Goal: Task Accomplishment & Management: Use online tool/utility

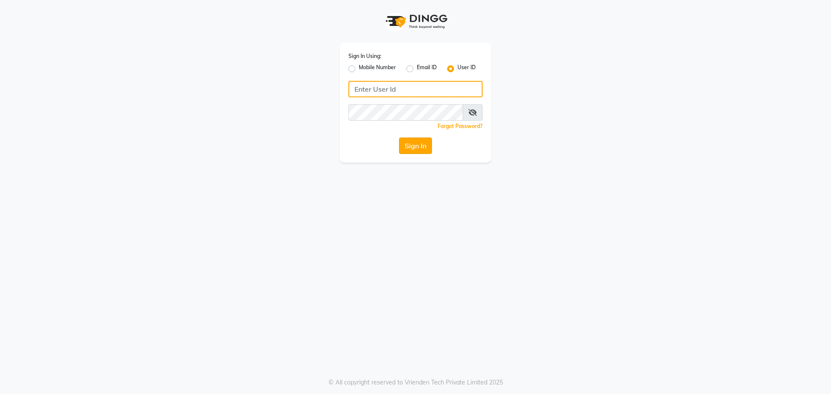
type input "invogue@123"
click at [417, 144] on button "Sign In" at bounding box center [415, 146] width 33 height 16
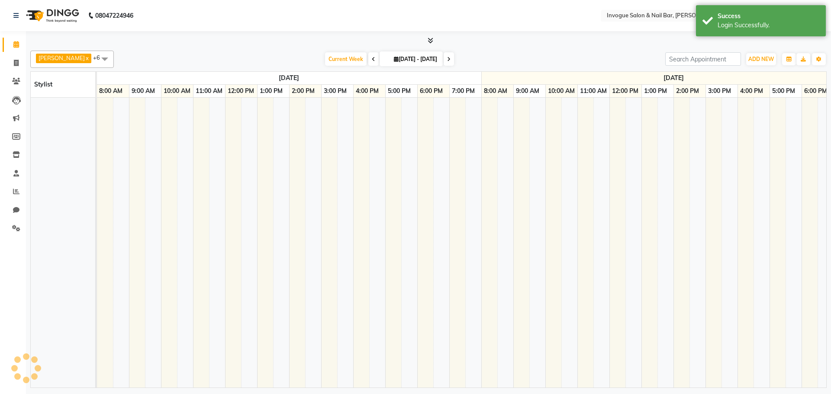
select select "en"
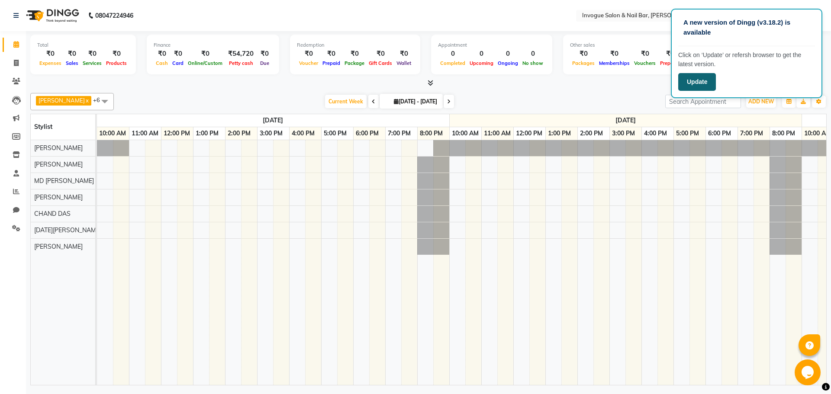
click at [705, 87] on button "Update" at bounding box center [697, 82] width 38 height 18
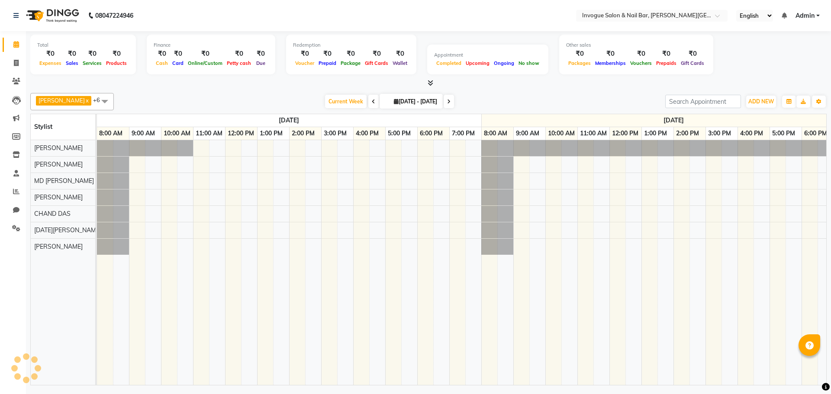
select select "en"
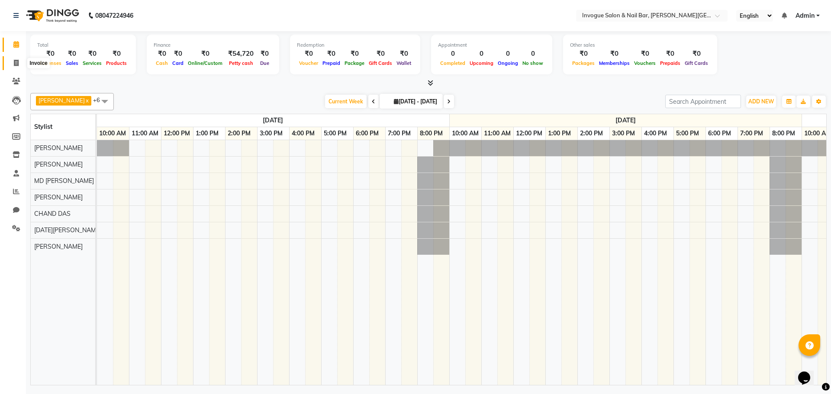
click at [14, 63] on icon at bounding box center [16, 63] width 5 height 6
select select "service"
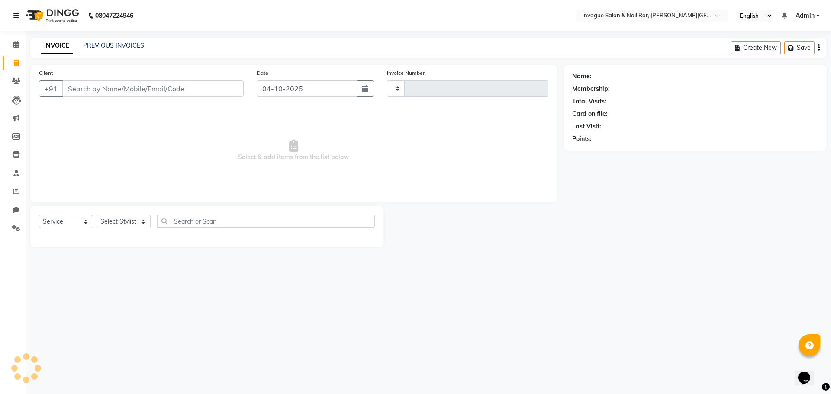
click at [112, 92] on input "Client" at bounding box center [152, 89] width 181 height 16
select select "7960"
type input "0107"
click at [85, 88] on input "Client" at bounding box center [152, 89] width 181 height 16
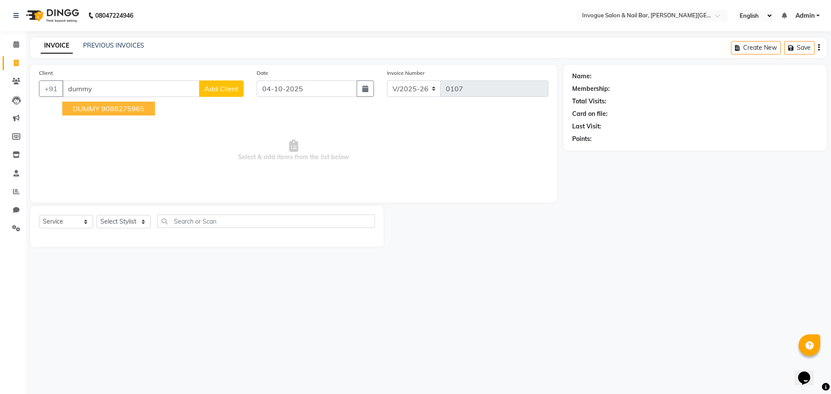
click at [130, 108] on ngb-highlight "9088275965" at bounding box center [122, 108] width 43 height 9
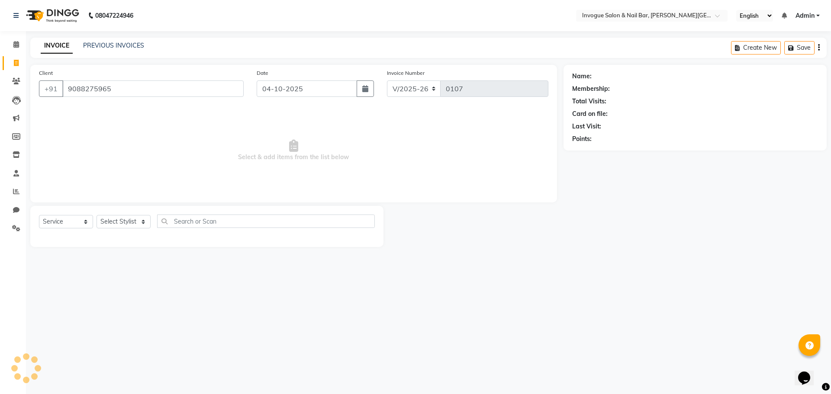
type input "9088275965"
click at [129, 225] on select "Select Stylist ASHOK DAS CHAND DAS MADHUMITA SARDAR Manager MD FIROJ RAJA RAJBA…" at bounding box center [124, 221] width 54 height 13
select select "74977"
click at [97, 215] on select "Select Stylist ASHOK DAS CHAND DAS MADHUMITA SARDAR Manager MD FIROJ RAJA RAJBA…" at bounding box center [124, 221] width 54 height 13
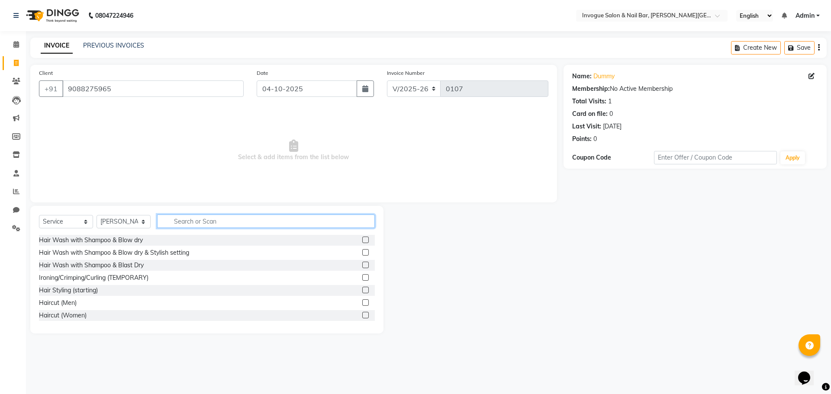
click at [224, 220] on input "text" at bounding box center [266, 221] width 218 height 13
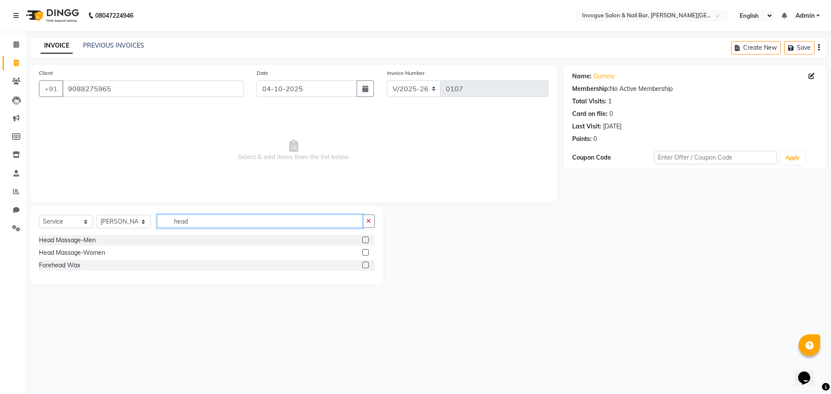
type input "head"
click at [364, 252] on label at bounding box center [365, 252] width 6 height 6
click at [364, 252] on input "checkbox" at bounding box center [365, 253] width 6 height 6
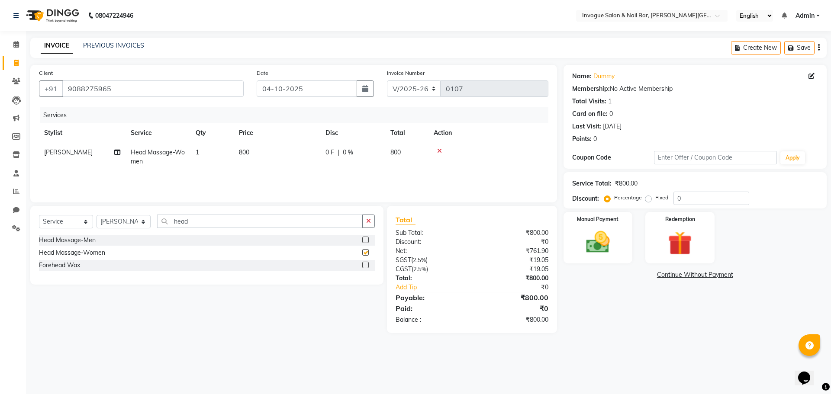
checkbox input "false"
click at [608, 254] on img at bounding box center [598, 242] width 40 height 29
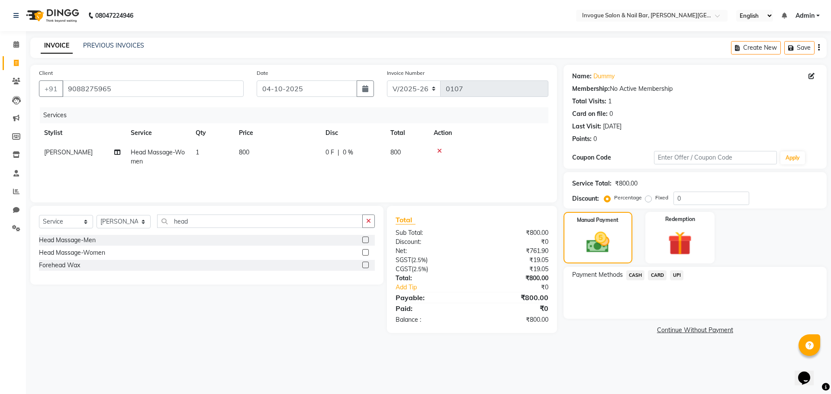
click at [675, 275] on span "UPI" at bounding box center [676, 276] width 13 height 10
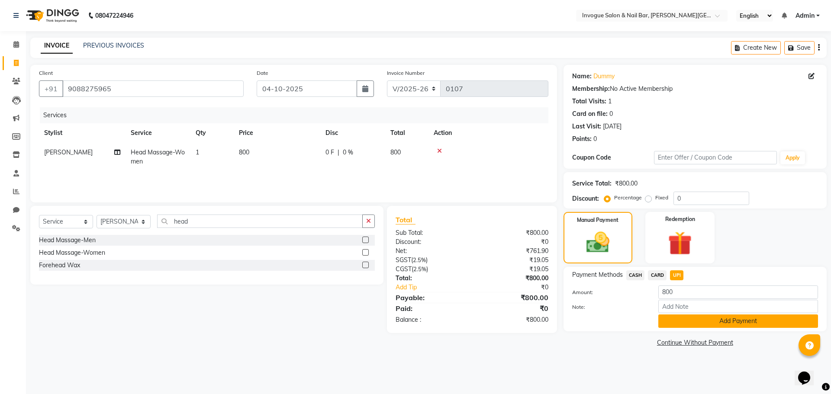
click at [711, 316] on button "Add Payment" at bounding box center [739, 321] width 160 height 13
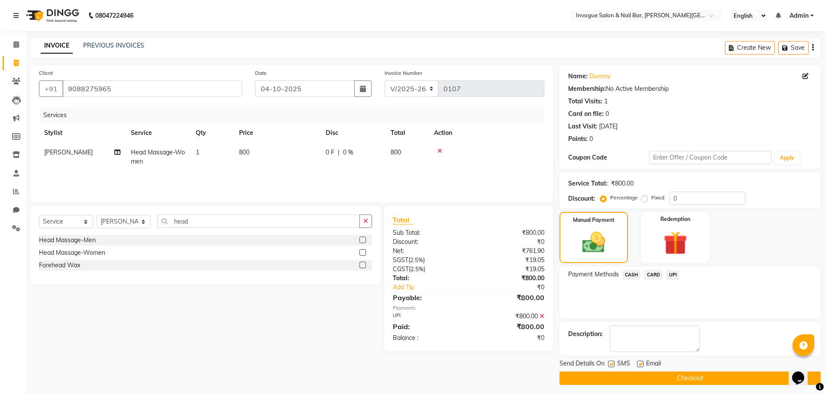
click at [645, 379] on button "Checkout" at bounding box center [689, 378] width 261 height 13
